Goal: Transaction & Acquisition: Purchase product/service

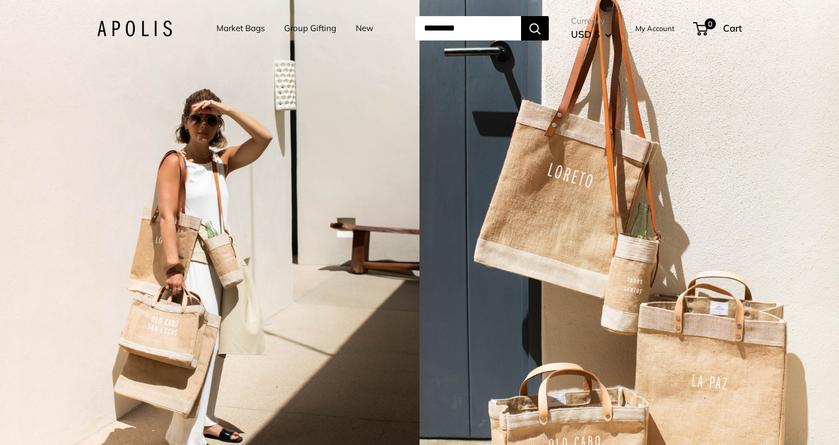
click at [233, 29] on link "Market Bags" at bounding box center [241, 29] width 48 height 16
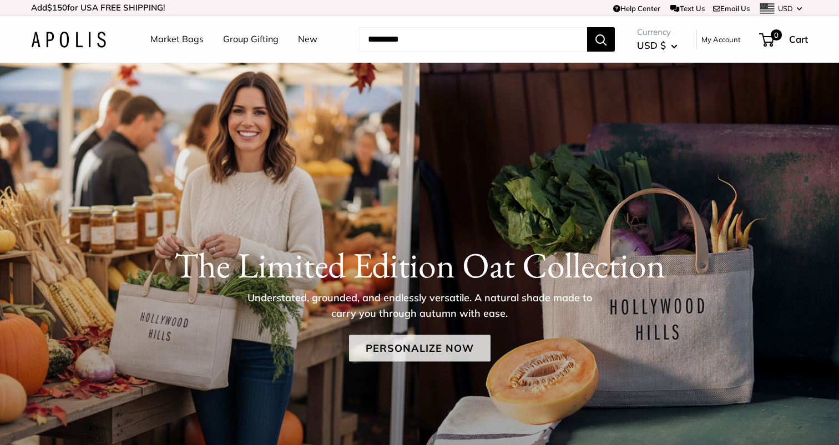
click at [388, 348] on link "Personalize Now" at bounding box center [420, 348] width 142 height 27
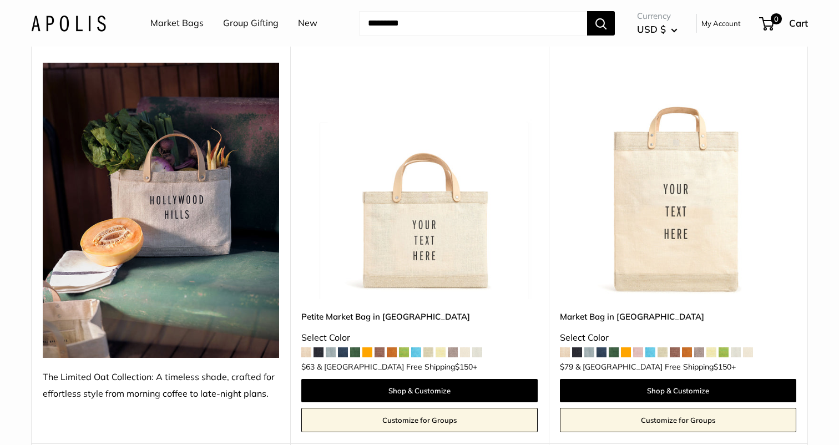
scroll to position [27, 0]
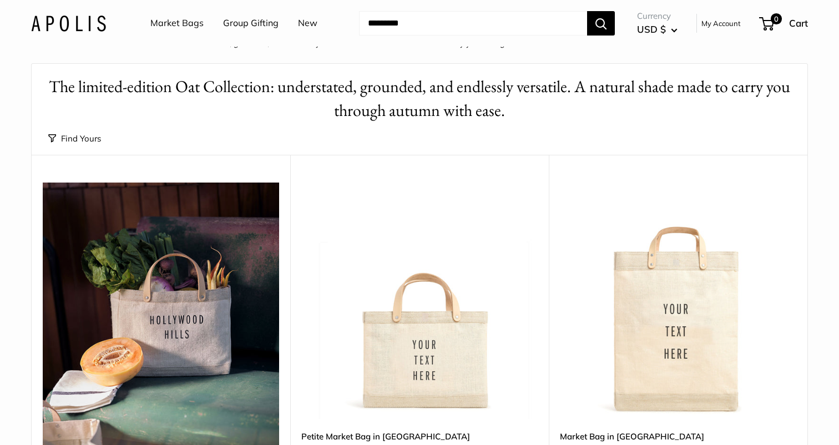
click at [190, 24] on link "Market Bags" at bounding box center [176, 23] width 53 height 17
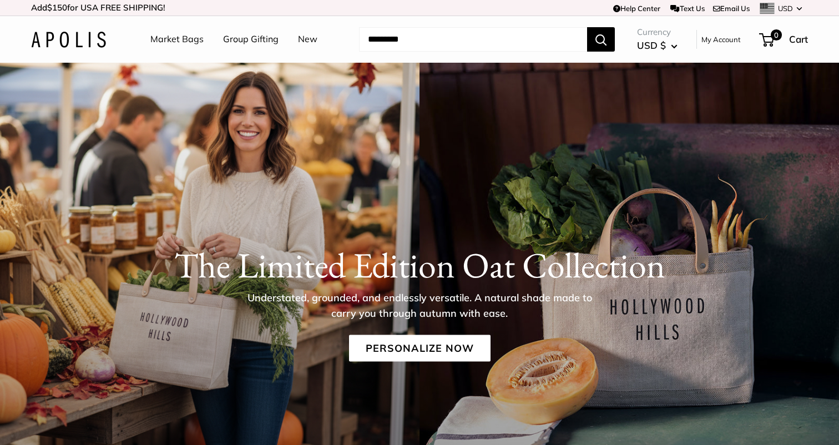
click at [187, 39] on link "Market Bags" at bounding box center [176, 39] width 53 height 17
